Goal: Check status: Check status

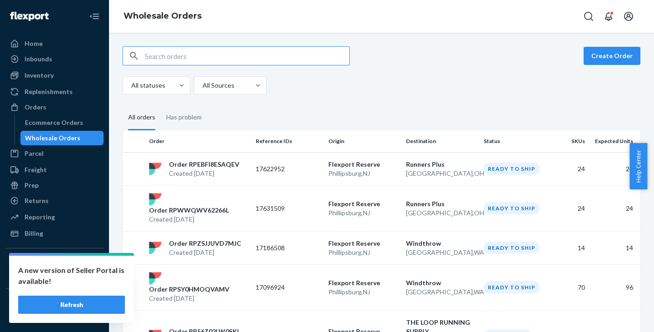
scroll to position [183, 0]
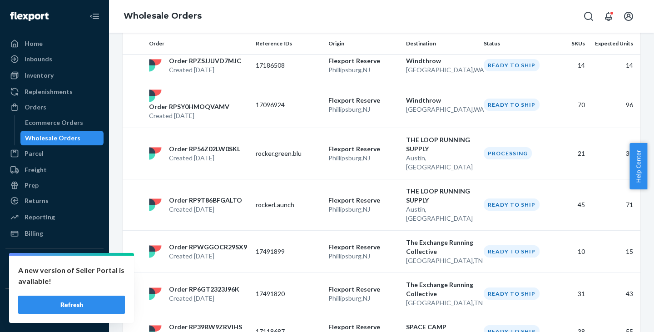
click at [76, 134] on div "Wholesale Orders" at bounding box center [62, 138] width 82 height 13
click at [79, 297] on button "Refresh" at bounding box center [71, 305] width 107 height 18
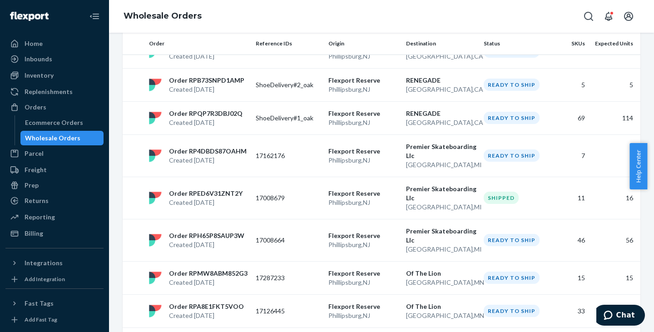
scroll to position [813, 0]
click at [293, 193] on p "17008679" at bounding box center [288, 197] width 65 height 9
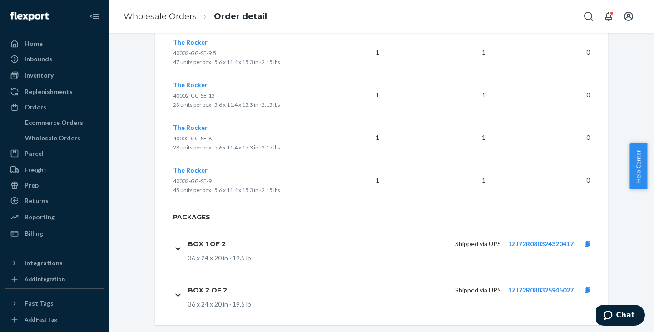
scroll to position [625, 0]
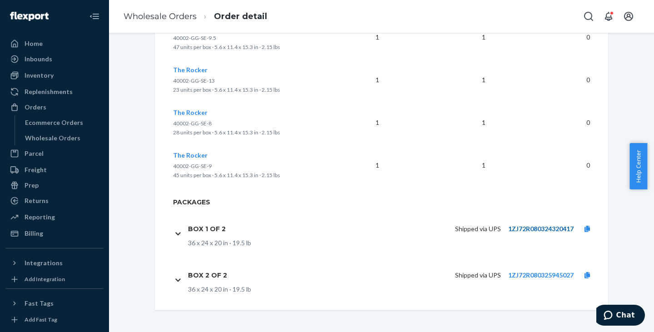
click at [517, 228] on link "1ZJ72R080324320417" at bounding box center [540, 229] width 65 height 8
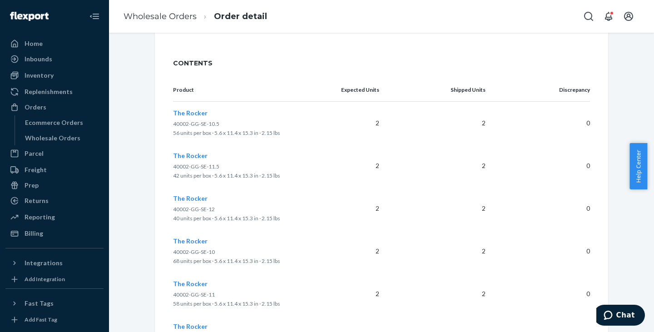
scroll to position [0, 0]
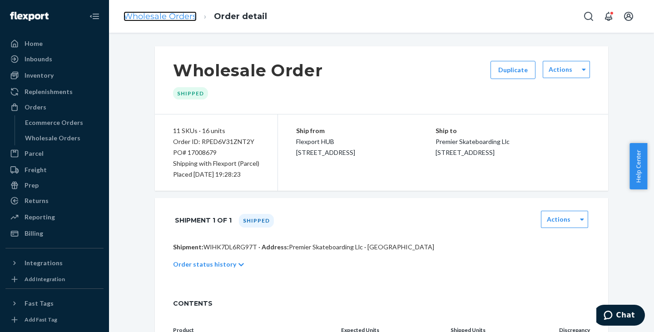
click at [176, 19] on link "Wholesale Orders" at bounding box center [160, 16] width 73 height 10
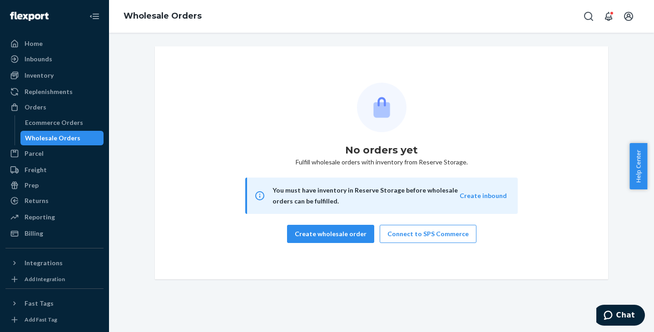
click at [65, 139] on div "Wholesale Orders" at bounding box center [52, 138] width 55 height 9
click at [52, 123] on div "Ecommerce Orders" at bounding box center [54, 122] width 58 height 9
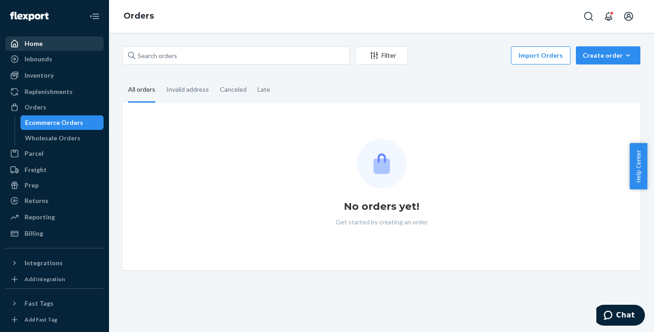
click at [30, 40] on div "Home" at bounding box center [34, 43] width 18 height 9
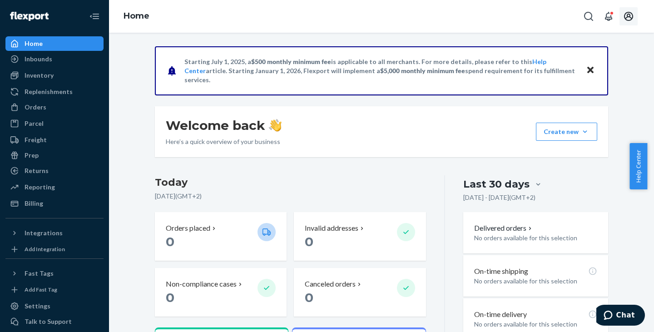
click at [624, 15] on icon "Open account menu" at bounding box center [628, 16] width 11 height 11
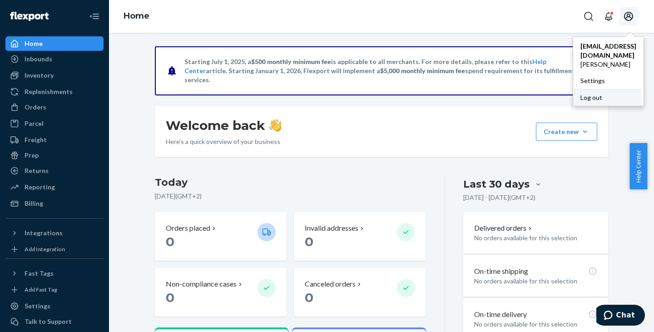
click at [573, 89] on div "Log out" at bounding box center [607, 97] width 68 height 17
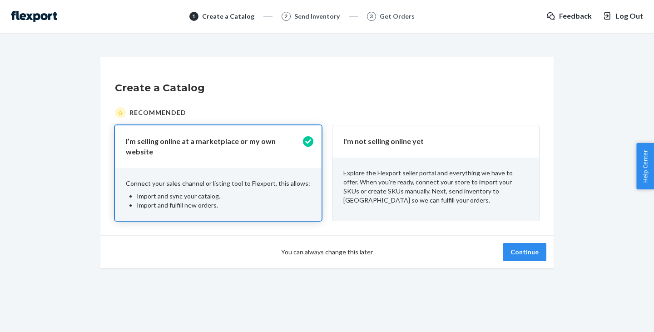
click at [433, 201] on p "Explore the Flexport seller portal and everything we have to offer. When you’re…" at bounding box center [435, 186] width 185 height 36
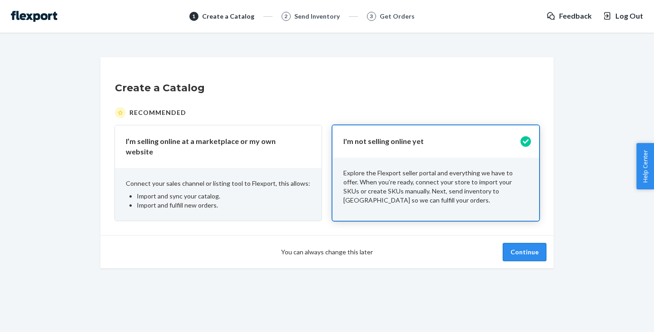
click at [521, 249] on button "Continue" at bounding box center [525, 252] width 44 height 18
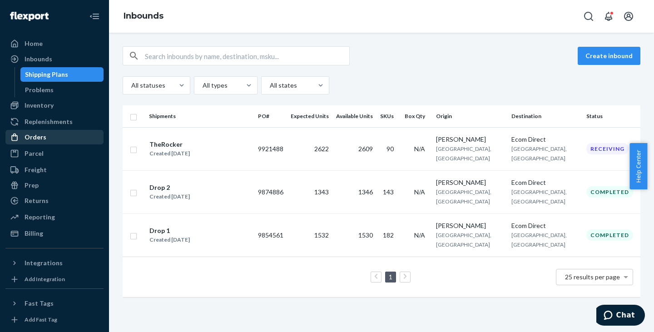
click at [56, 139] on div "Orders" at bounding box center [54, 137] width 96 height 13
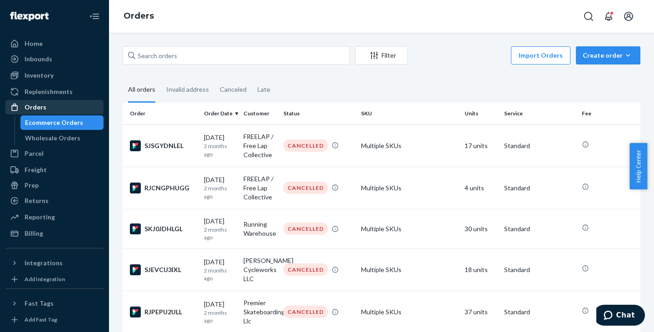
click at [56, 139] on div "Wholesale Orders" at bounding box center [52, 138] width 55 height 9
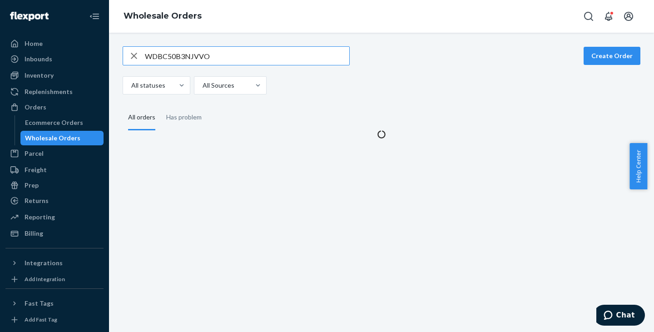
type input "WDBC50B3NJVVO"
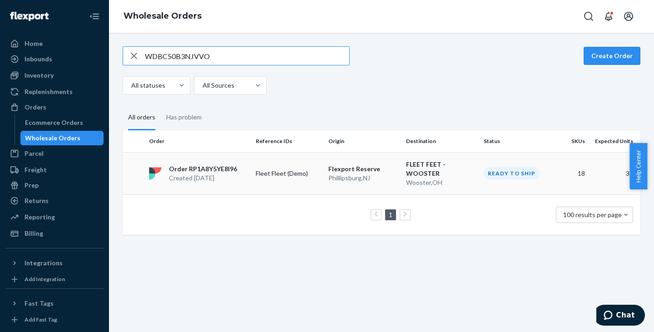
click at [243, 167] on div "Order RP1A8Y5YE8I96 Created [DATE]" at bounding box center [198, 173] width 107 height 18
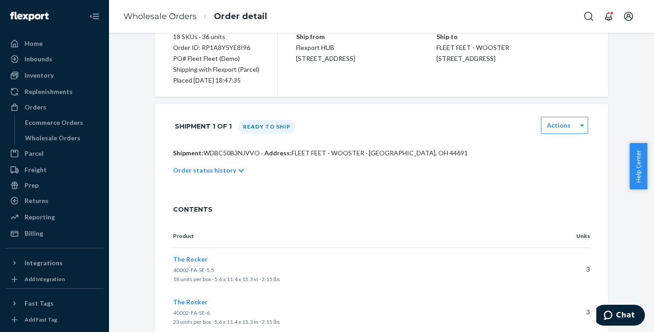
scroll to position [114, 0]
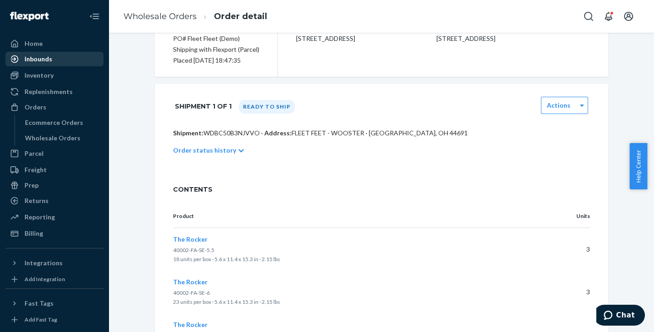
click at [58, 59] on div "Inbounds" at bounding box center [54, 59] width 96 height 13
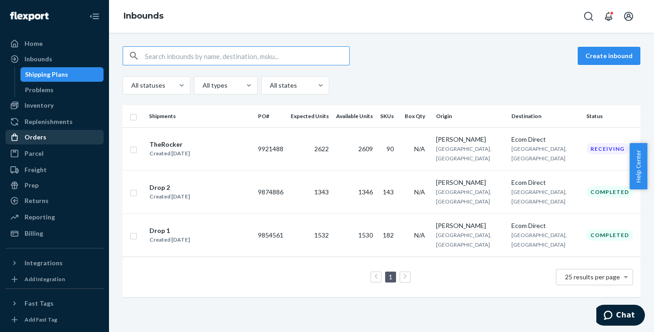
click at [62, 139] on div "Orders" at bounding box center [54, 137] width 96 height 13
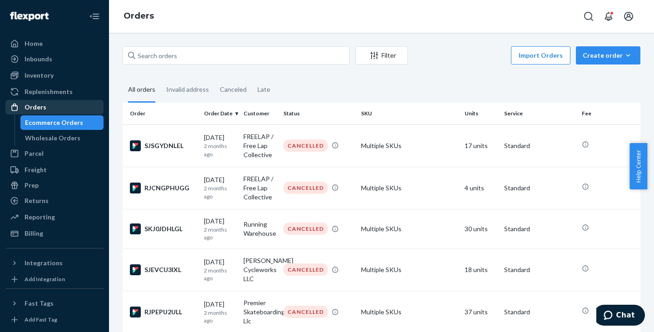
click at [62, 139] on div "Wholesale Orders" at bounding box center [52, 138] width 55 height 9
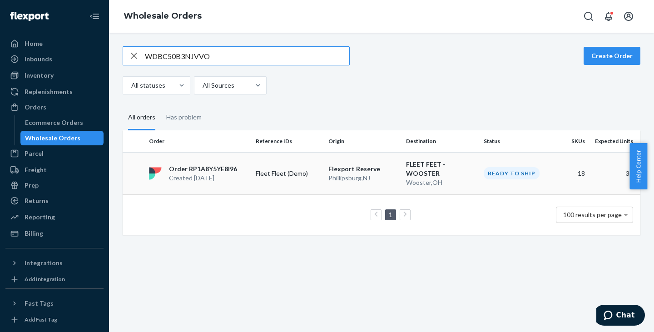
click at [234, 164] on p "Order RP1A8Y5YE8I96" at bounding box center [203, 168] width 68 height 9
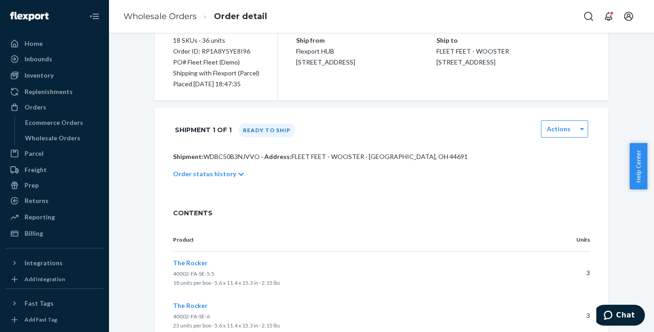
scroll to position [83, 0]
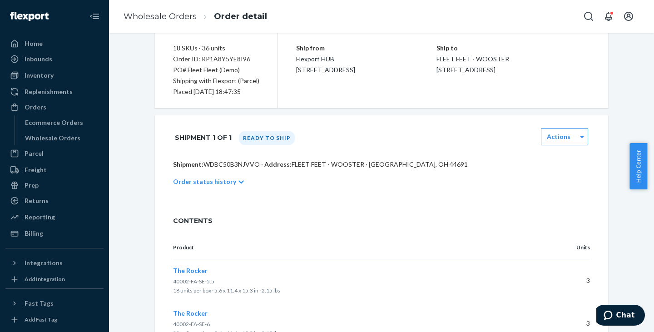
click at [225, 181] on p "Order status history" at bounding box center [204, 181] width 63 height 9
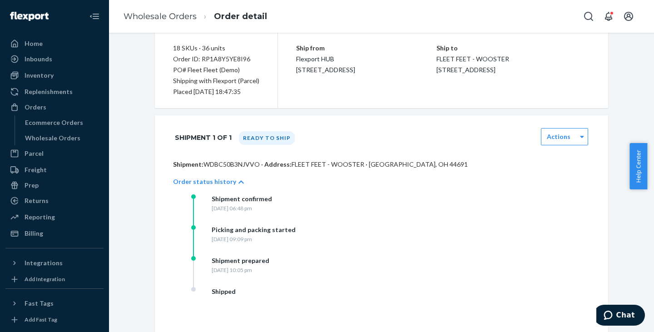
click at [225, 181] on p "Order status history" at bounding box center [204, 181] width 63 height 9
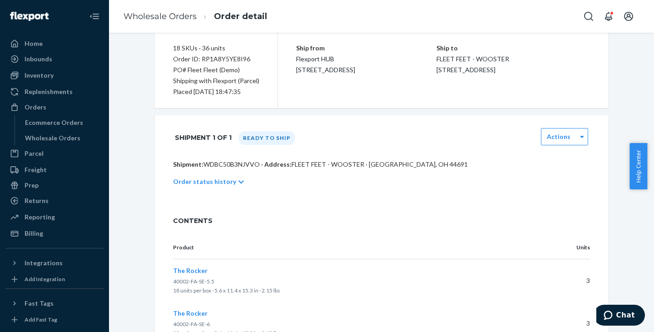
scroll to position [0, 0]
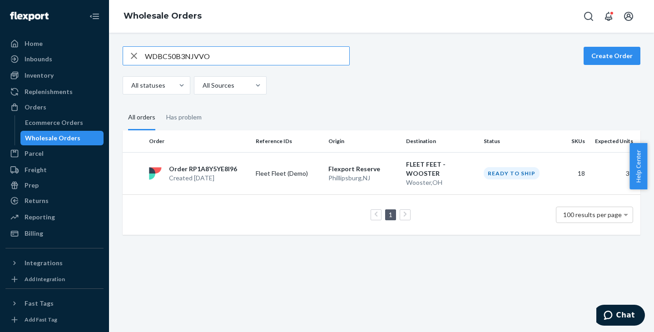
click at [139, 54] on div "button" at bounding box center [134, 56] width 22 height 18
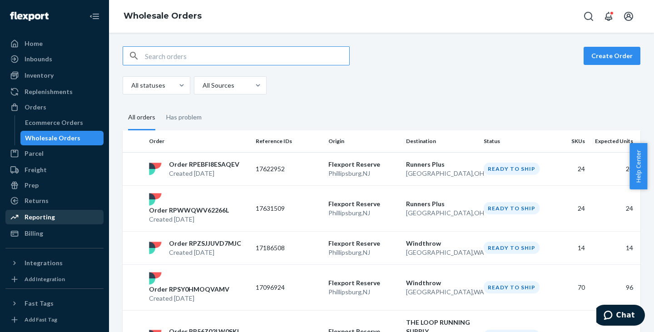
click at [67, 214] on div "Reporting" at bounding box center [54, 217] width 96 height 13
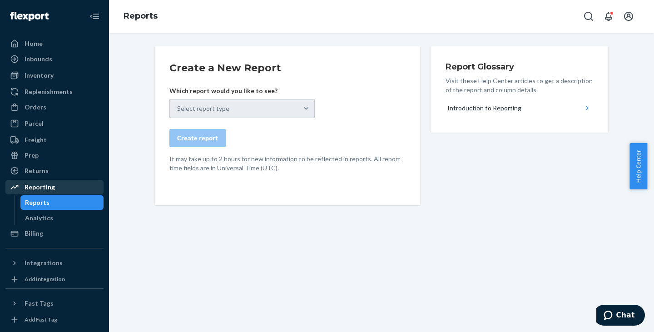
click at [67, 214] on div "Analytics" at bounding box center [62, 218] width 82 height 13
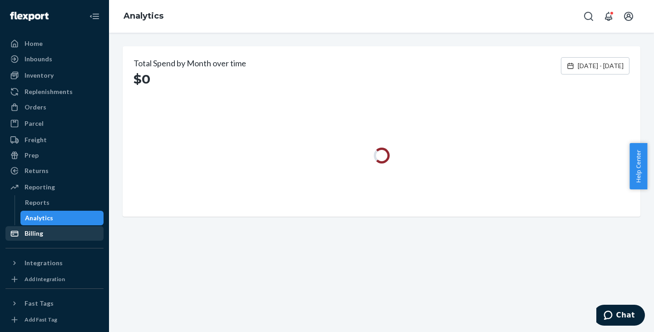
click at [45, 233] on div "Billing" at bounding box center [54, 233] width 96 height 13
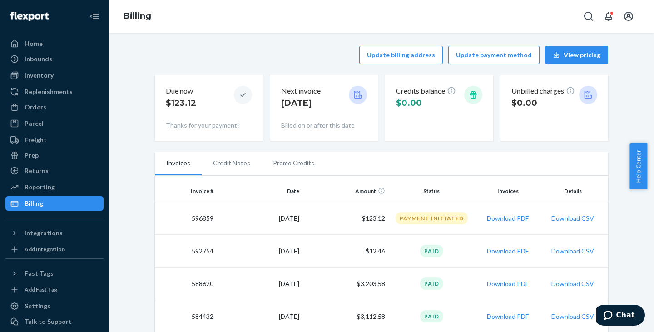
scroll to position [57, 0]
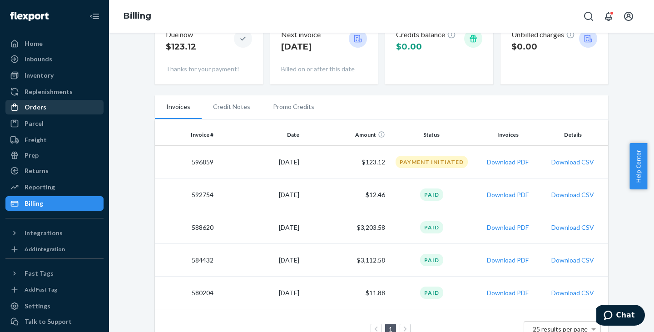
click at [42, 114] on link "Orders" at bounding box center [54, 107] width 98 height 15
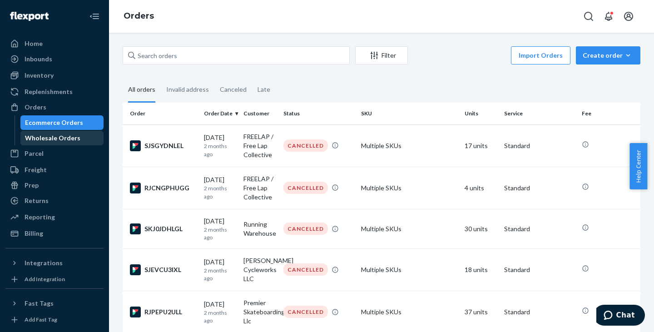
click at [40, 139] on div "Wholesale Orders" at bounding box center [52, 138] width 55 height 9
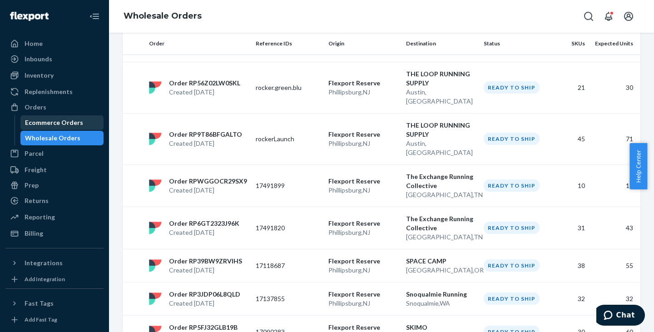
scroll to position [247, 0]
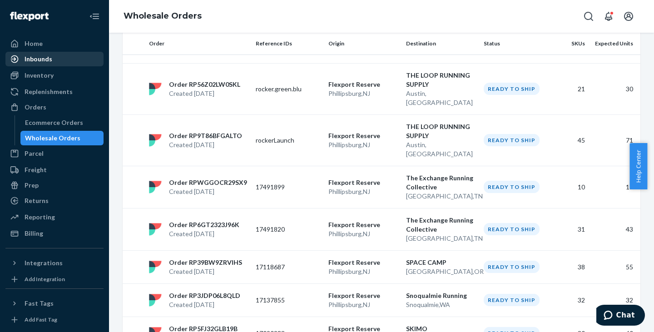
click at [45, 61] on div "Inbounds" at bounding box center [39, 58] width 28 height 9
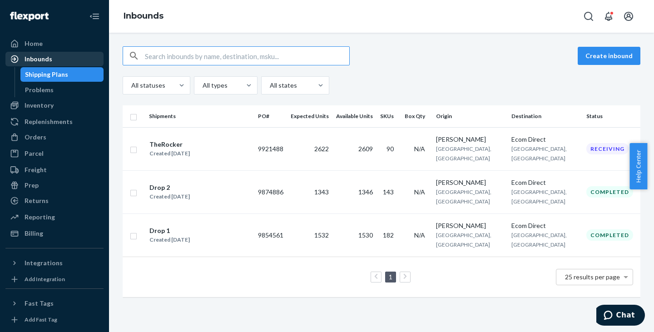
click at [49, 61] on div "Inbounds" at bounding box center [39, 58] width 28 height 9
click at [35, 60] on div "Inbounds" at bounding box center [39, 58] width 28 height 9
